Goal: Information Seeking & Learning: Understand process/instructions

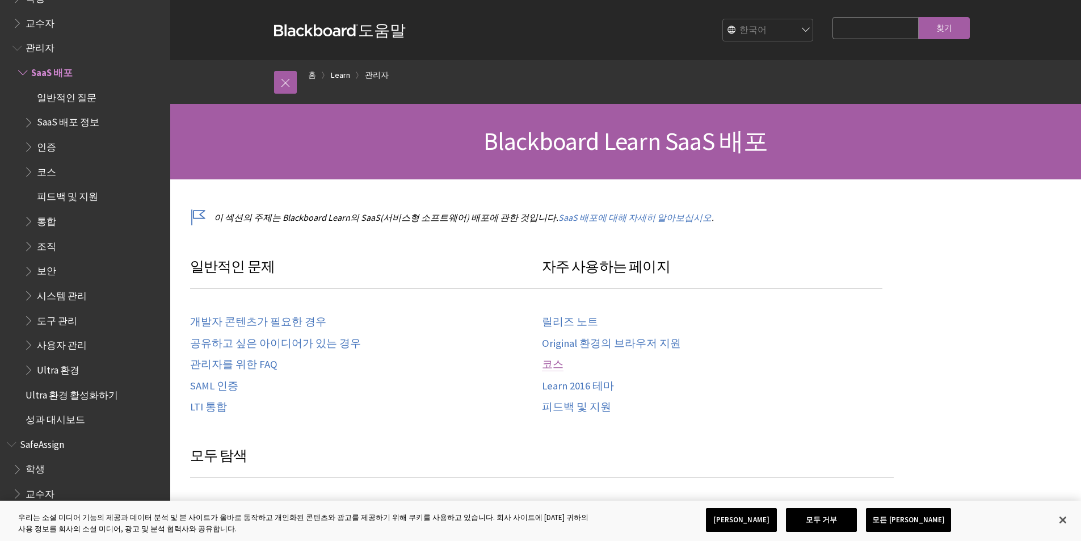
click at [551, 360] on link "코스" at bounding box center [553, 364] width 22 height 13
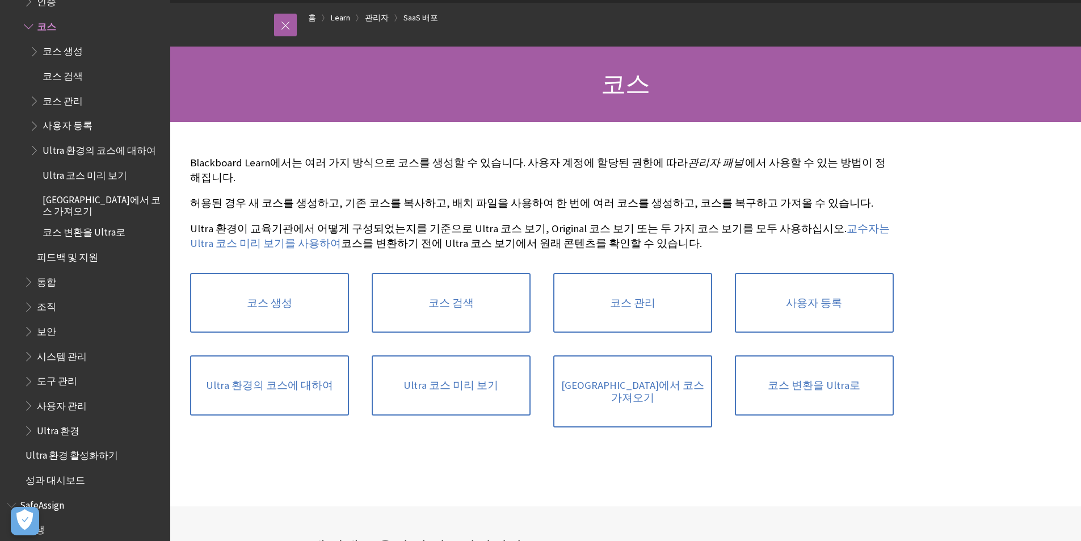
scroll to position [57, 0]
click at [858, 389] on link "코스 변환을 Ultra로" at bounding box center [814, 386] width 159 height 60
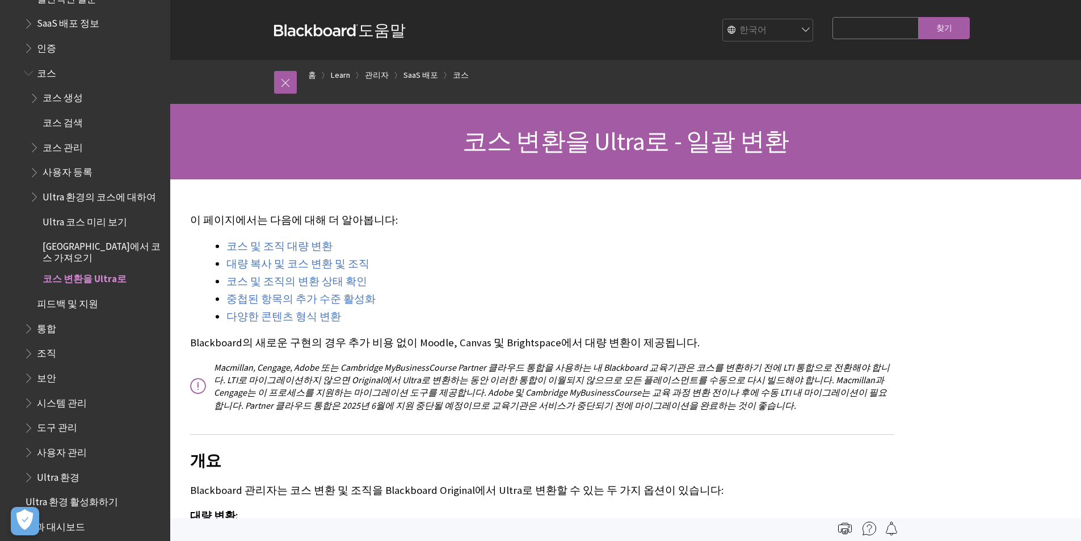
scroll to position [1032, 0]
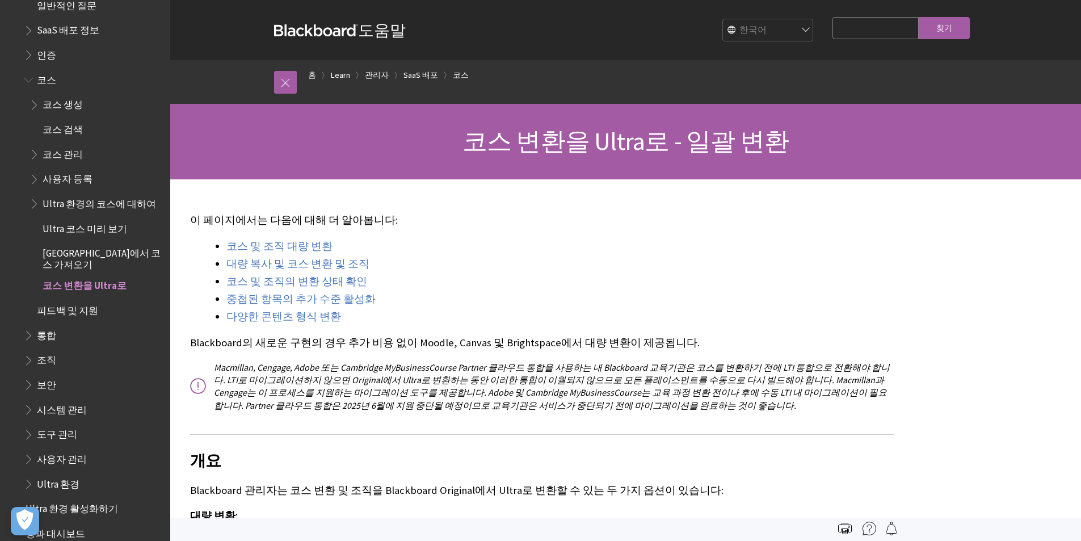
click at [65, 146] on span "코스 관리" at bounding box center [63, 152] width 40 height 15
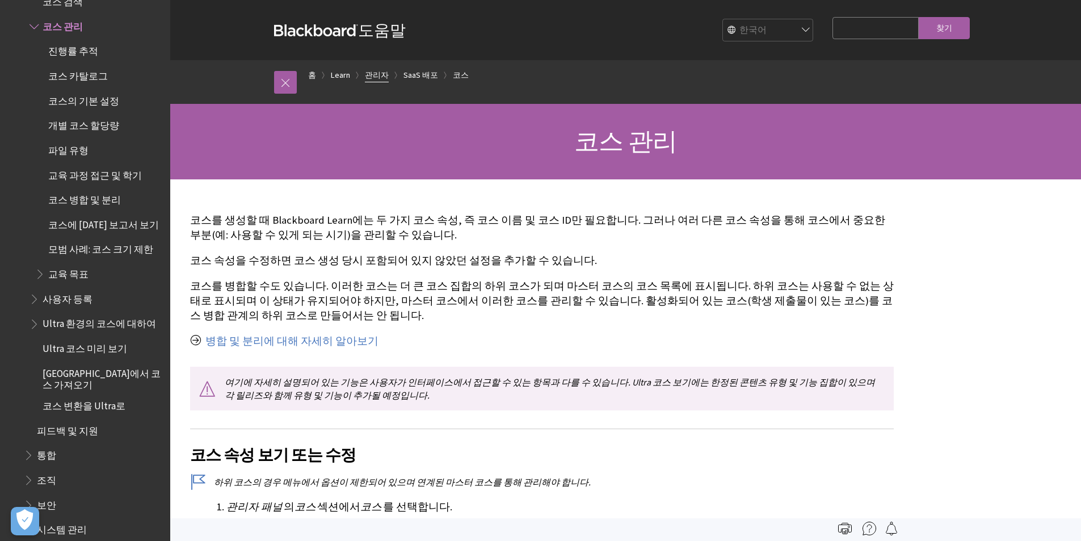
click at [370, 75] on link "관리자" at bounding box center [377, 75] width 24 height 14
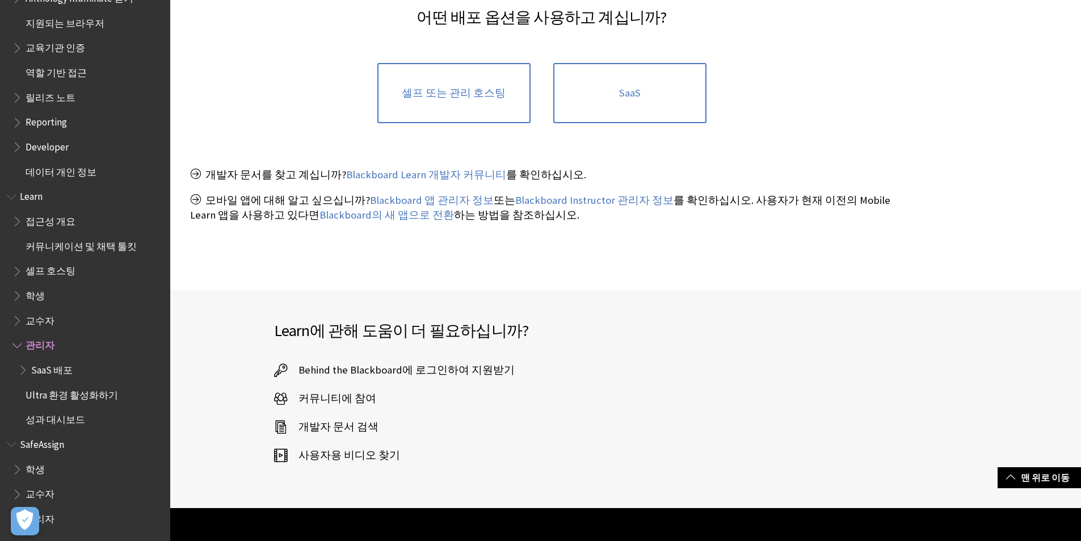
scroll to position [227, 0]
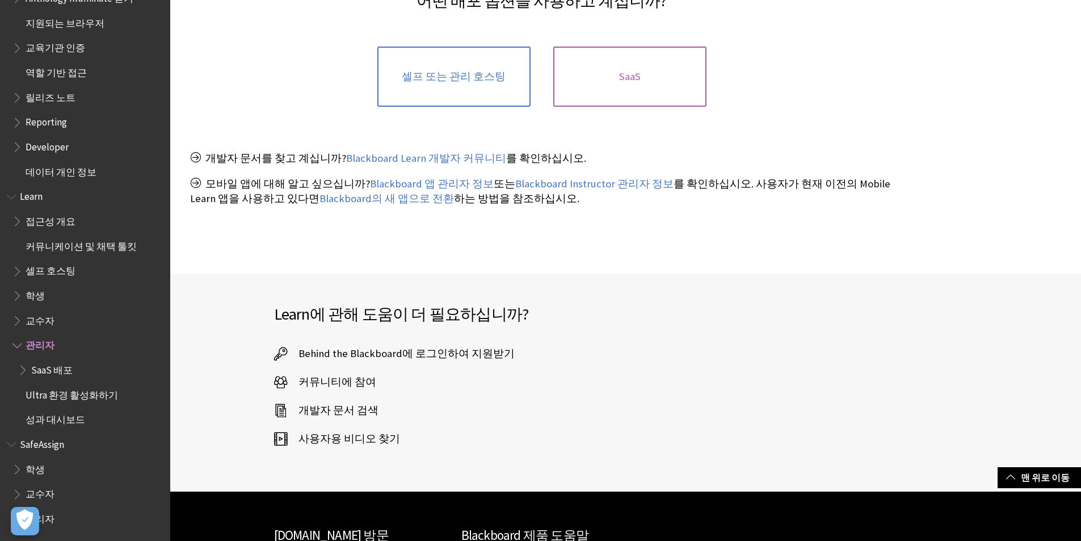
click at [613, 94] on link "SaaS" at bounding box center [629, 77] width 153 height 60
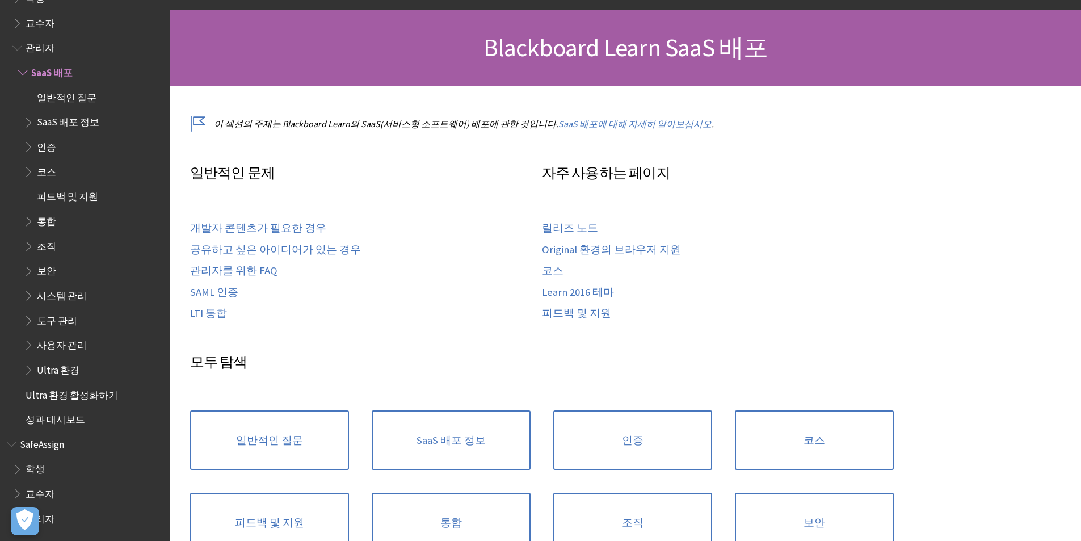
scroll to position [113, 0]
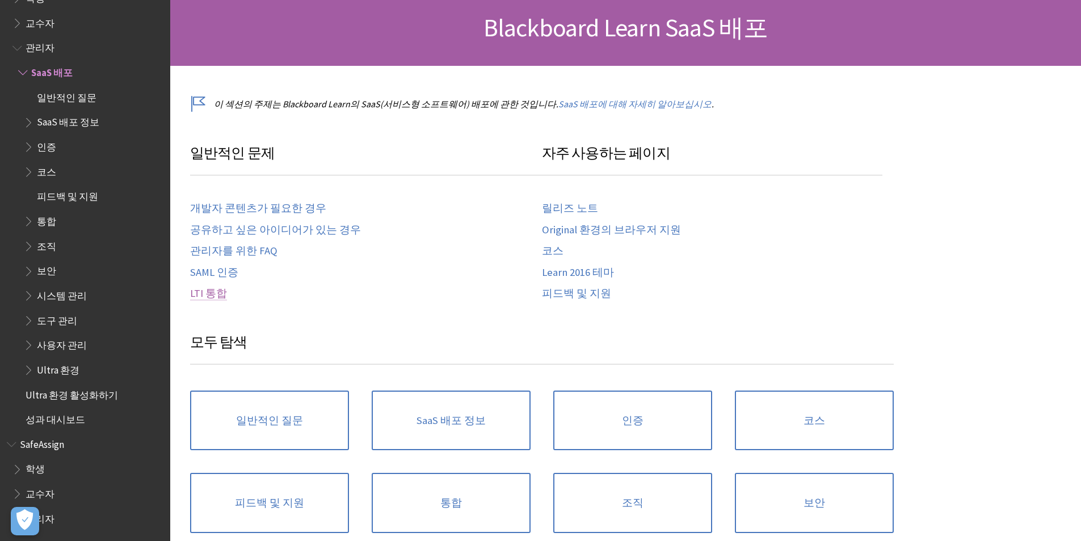
click at [218, 290] on link "LTI 통합" at bounding box center [208, 293] width 37 height 13
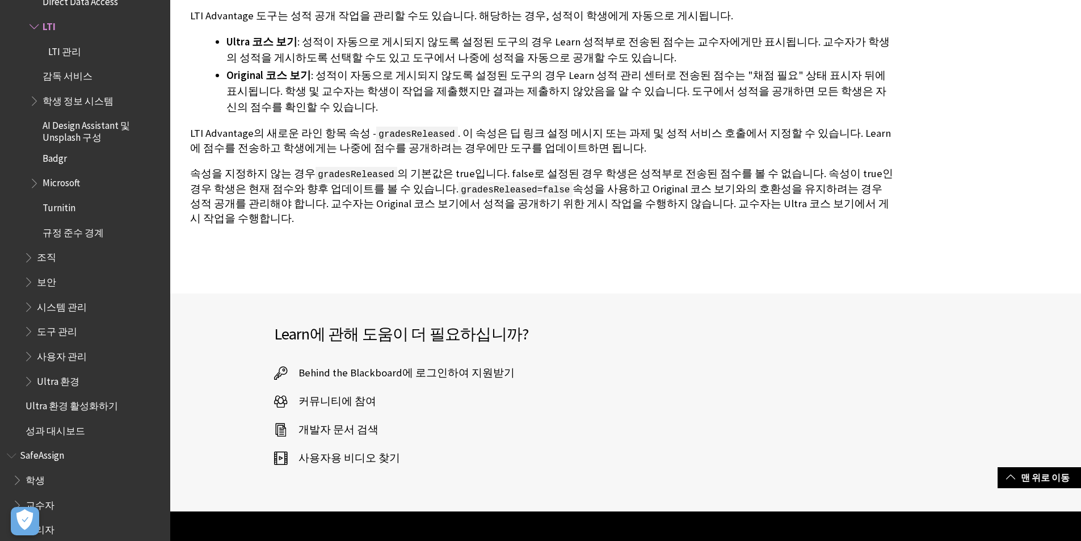
scroll to position [4141, 0]
